Goal: Communication & Community: Answer question/provide support

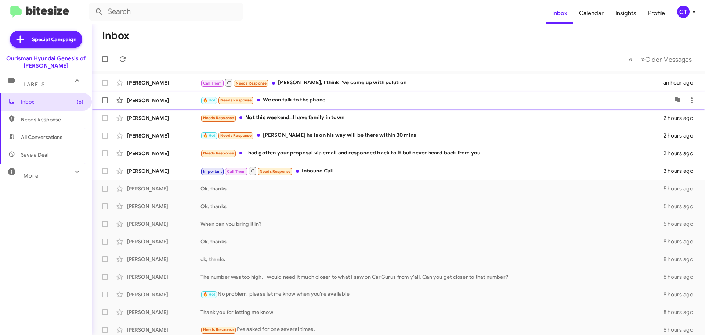
click at [295, 101] on div "🔥 Hot Needs Response We can talk to the phone" at bounding box center [436, 100] width 470 height 8
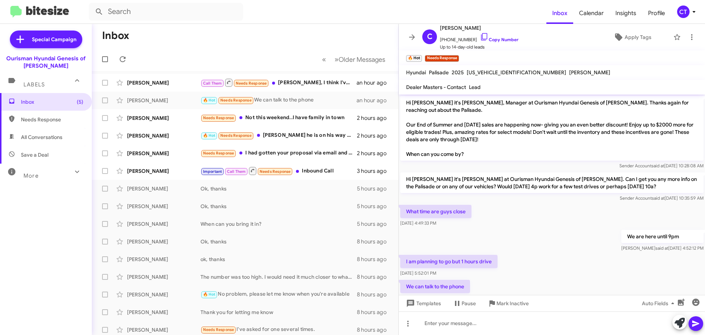
scroll to position [19, 0]
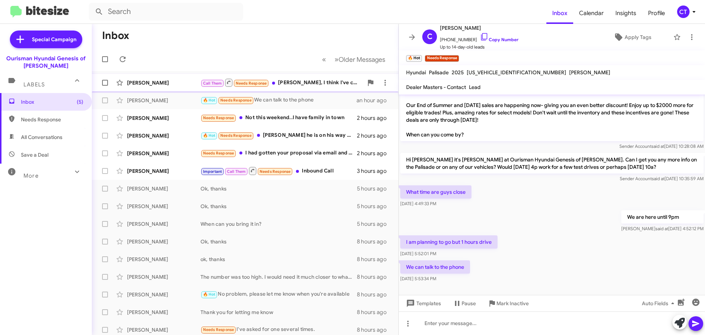
click at [313, 81] on div "Call Them Needs Response [PERSON_NAME], I think I've come up with solution" at bounding box center [282, 82] width 163 height 9
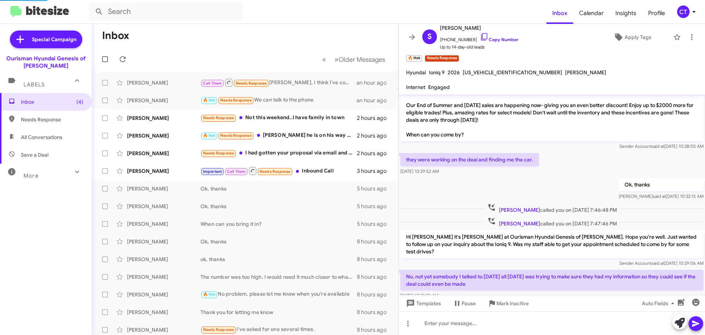
scroll to position [58, 0]
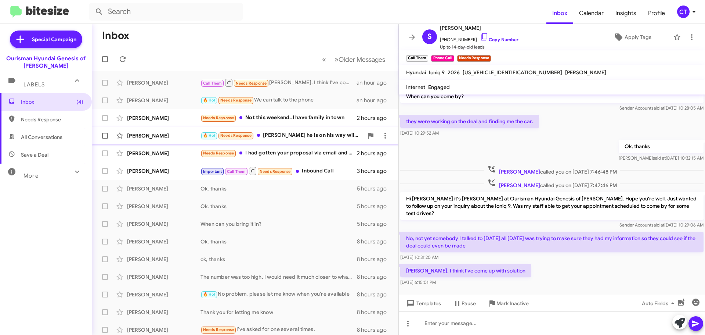
click at [277, 139] on div "🔥 Hot Needs Response [PERSON_NAME] he is on his way will be there within 30 mins" at bounding box center [282, 135] width 163 height 8
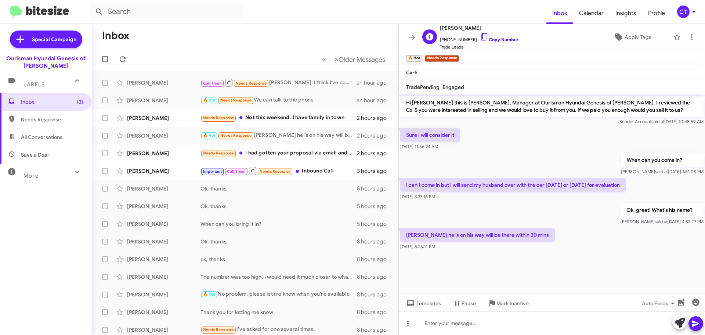
click at [480, 35] on icon at bounding box center [484, 36] width 9 height 9
click at [406, 235] on p "[PERSON_NAME] he is on his way will be there within 30 mins" at bounding box center [477, 234] width 155 height 13
drag, startPoint x: 275, startPoint y: 103, endPoint x: 272, endPoint y: 98, distance: 6.0
click at [275, 103] on div "🔥 Hot Needs Response We can talk to the phone" at bounding box center [282, 100] width 163 height 8
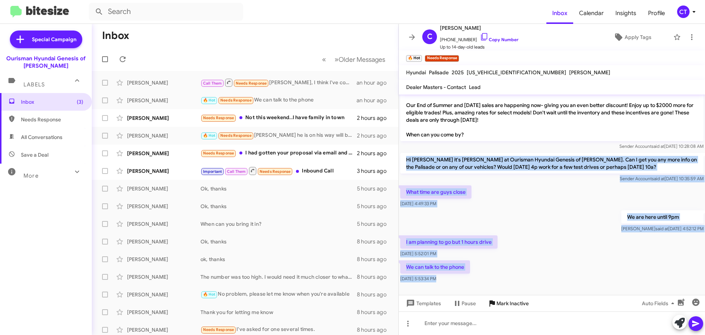
drag, startPoint x: 401, startPoint y: 157, endPoint x: 498, endPoint y: 298, distance: 171.2
click at [498, 298] on div "Hi [PERSON_NAME] it's [PERSON_NAME], Manager at Ourisman Hyundai Genesis of [PE…" at bounding box center [552, 214] width 306 height 240
copy div "Hi [PERSON_NAME] it's [PERSON_NAME] at Ourisman Hyundai Genesis of [PERSON_NAME…"
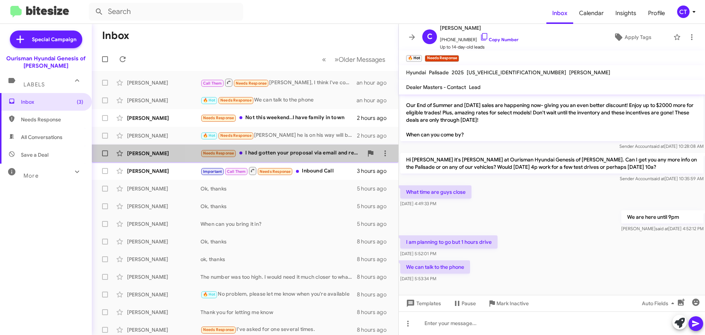
click at [290, 157] on div "Needs Response I had gotten your proposal via email and responded back to it bu…" at bounding box center [282, 153] width 163 height 8
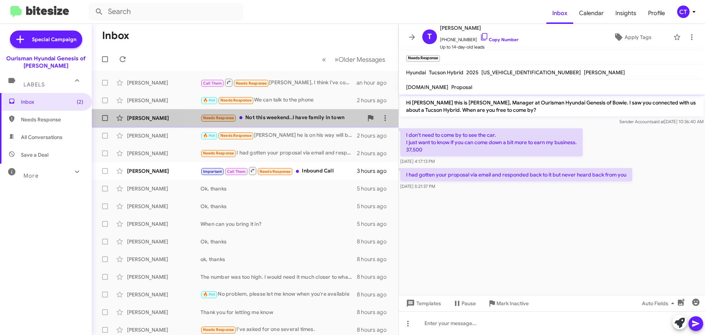
click at [337, 116] on div "Needs Response Not this weekend..I have family in town" at bounding box center [282, 118] width 163 height 8
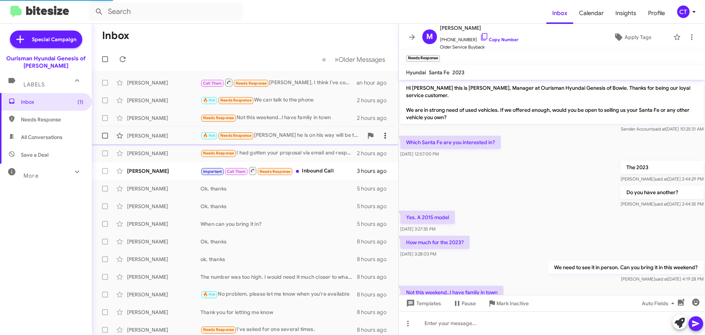
scroll to position [29, 0]
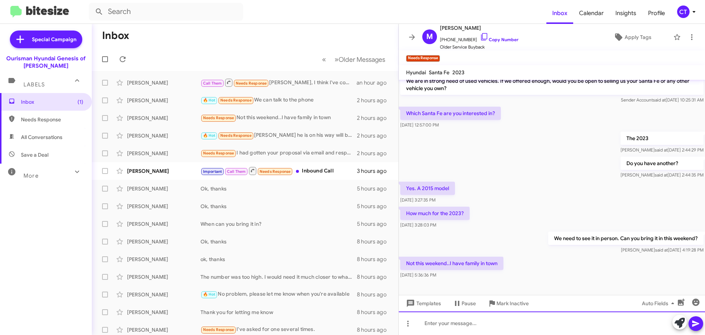
click at [467, 328] on div at bounding box center [552, 323] width 306 height 24
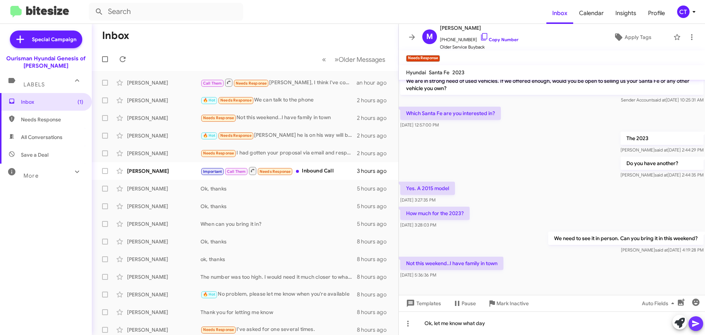
click at [698, 327] on icon at bounding box center [696, 323] width 9 height 9
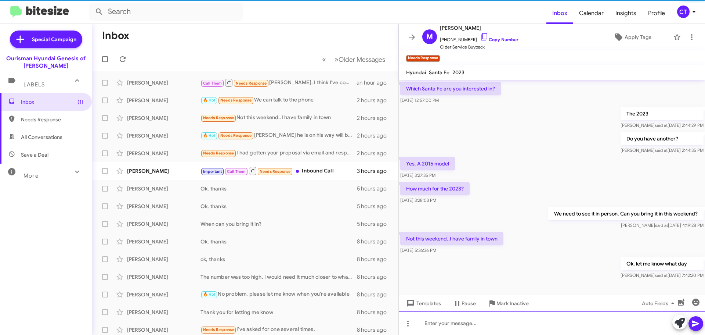
scroll to position [56, 0]
